Goal: Find specific page/section: Find specific page/section

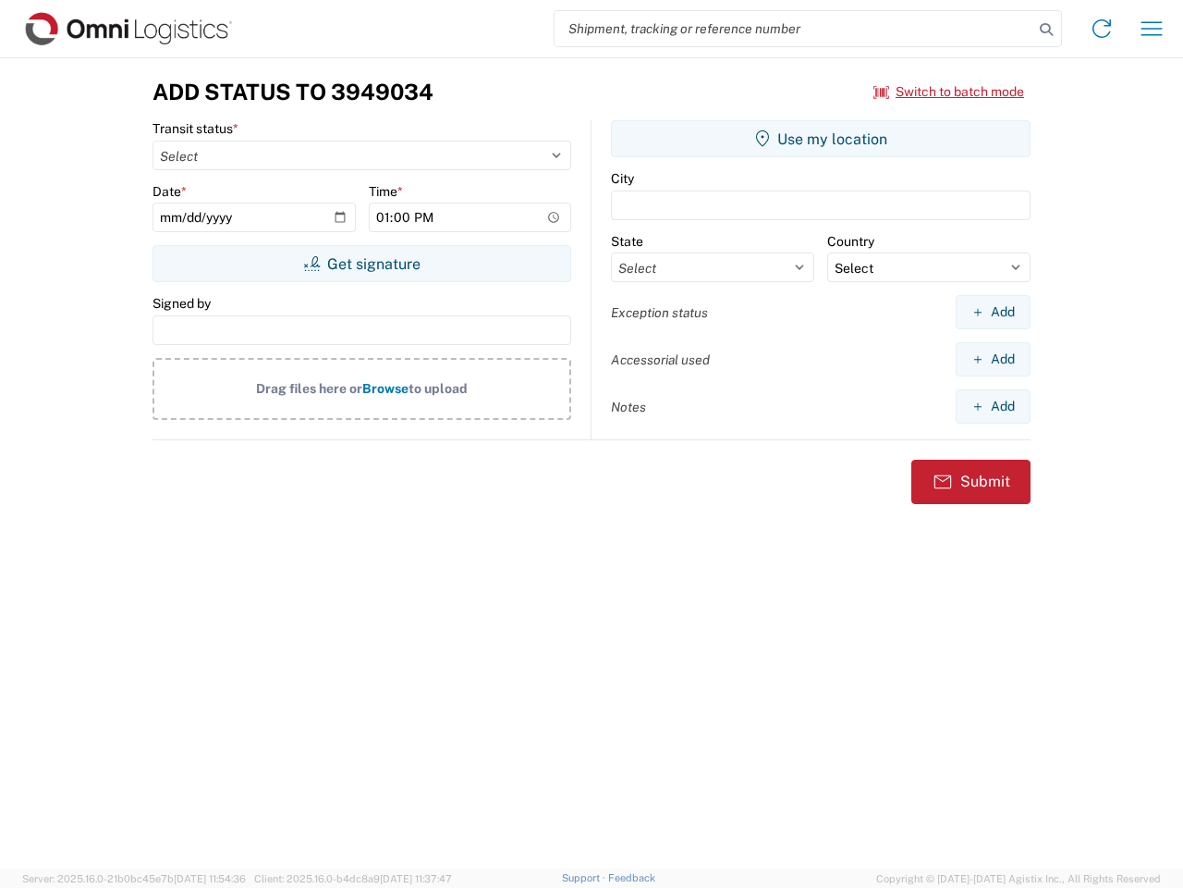
click at [794, 29] on input "search" at bounding box center [794, 28] width 479 height 35
click at [1047, 30] on icon at bounding box center [1047, 30] width 26 height 26
click at [1102, 29] on icon at bounding box center [1102, 29] width 30 height 30
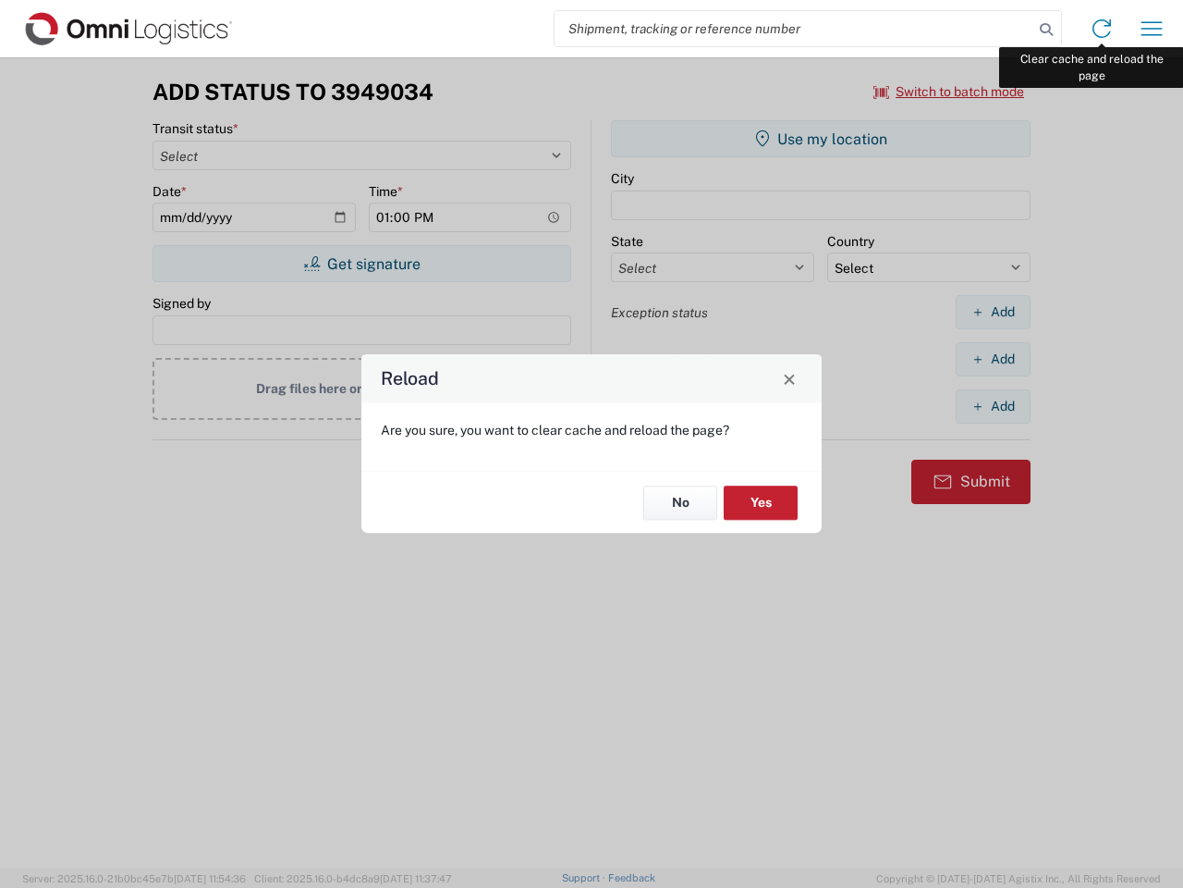
click at [1152, 29] on div "Reload Are you sure, you want to clear cache and reload the page? No Yes" at bounding box center [591, 444] width 1183 height 888
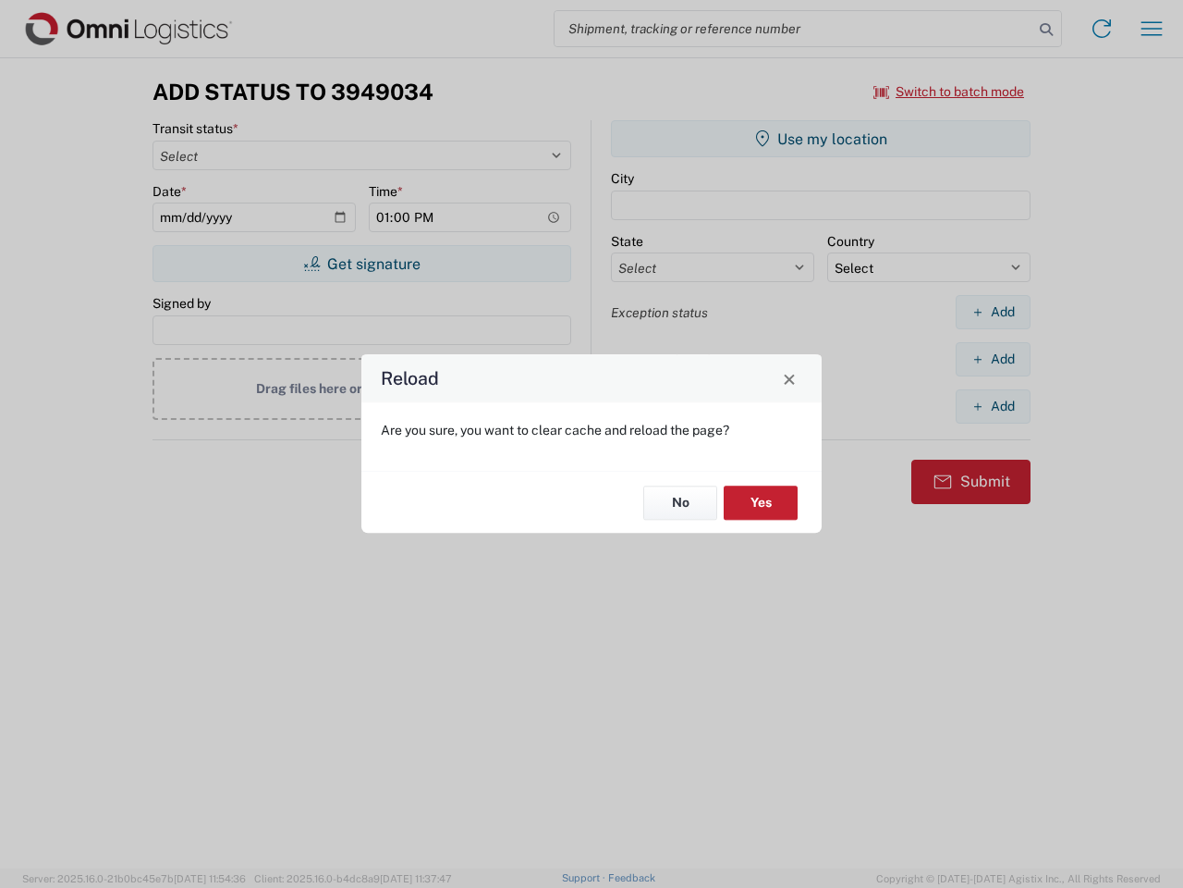
click at [950, 92] on div "Reload Are you sure, you want to clear cache and reload the page? No Yes" at bounding box center [591, 444] width 1183 height 888
click at [362, 264] on div "Reload Are you sure, you want to clear cache and reload the page? No Yes" at bounding box center [591, 444] width 1183 height 888
click at [821, 139] on div "Reload Are you sure, you want to clear cache and reload the page? No Yes" at bounding box center [591, 444] width 1183 height 888
click at [993, 312] on div "Reload Are you sure, you want to clear cache and reload the page? No Yes" at bounding box center [591, 444] width 1183 height 888
click at [993, 359] on div "Reload Are you sure, you want to clear cache and reload the page? No Yes" at bounding box center [591, 444] width 1183 height 888
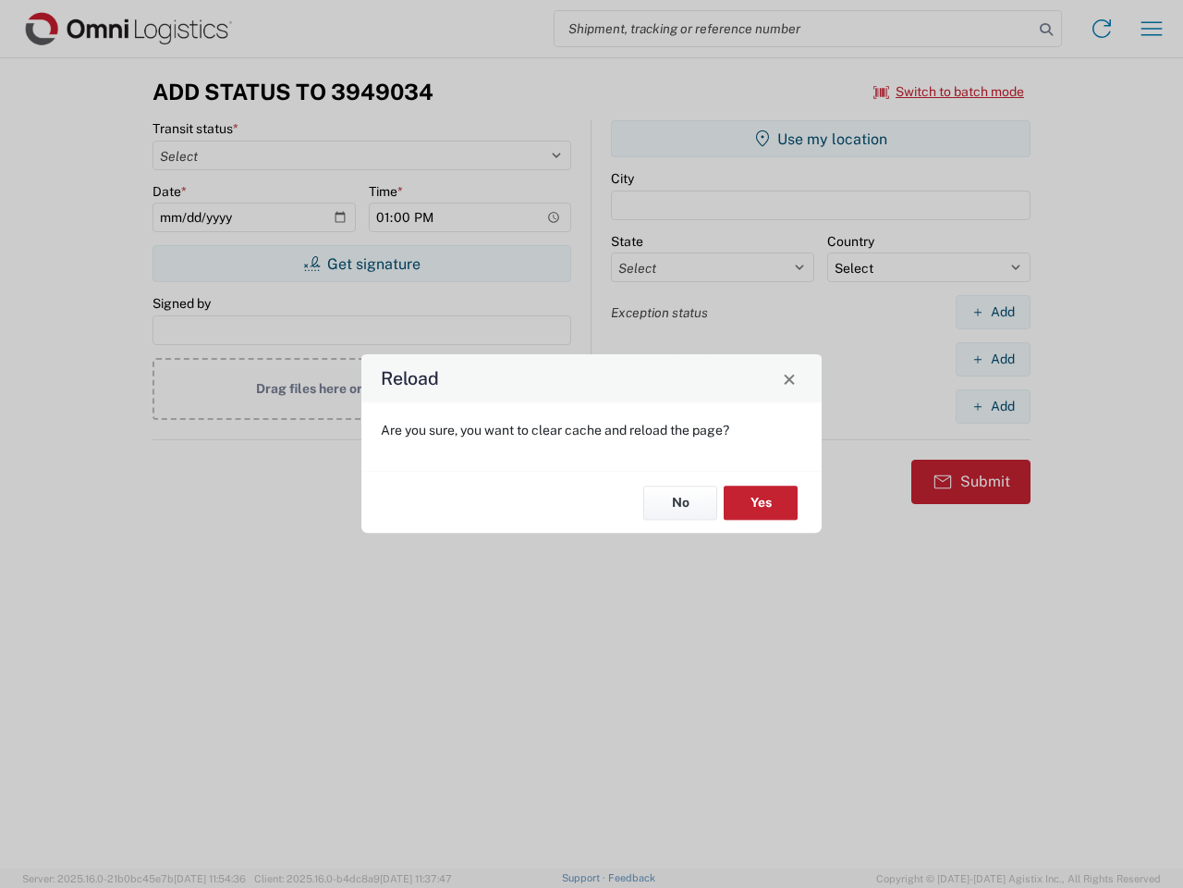
click at [993, 406] on div "Reload Are you sure, you want to clear cache and reload the page? No Yes" at bounding box center [591, 444] width 1183 height 888
